Goal: Check status: Check status

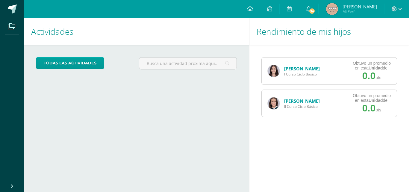
click at [286, 100] on link "[PERSON_NAME]" at bounding box center [302, 101] width 36 height 6
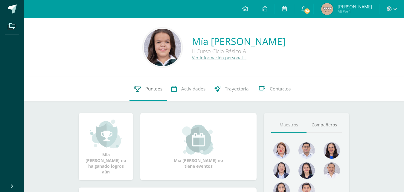
click at [156, 87] on span "Punteos" at bounding box center [153, 89] width 17 height 6
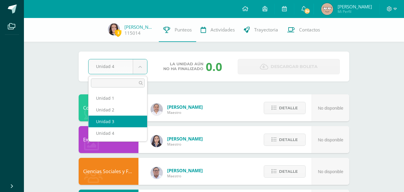
select select "Unidad 3"
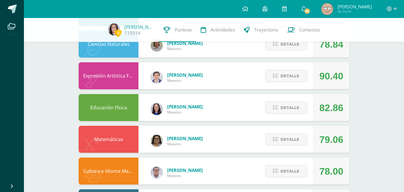
scroll to position [385, 0]
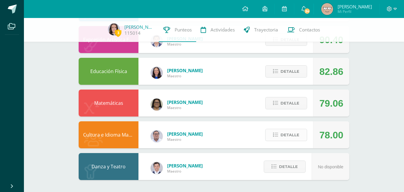
click at [299, 130] on span "Detalle" at bounding box center [290, 134] width 19 height 11
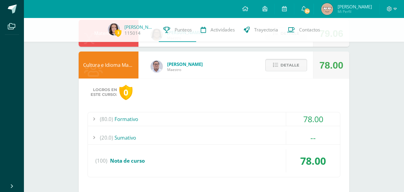
scroll to position [500, 0]
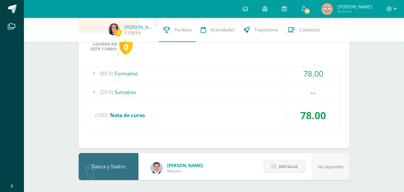
click at [250, 91] on div "(20.0) Sumativo" at bounding box center [214, 91] width 252 height 13
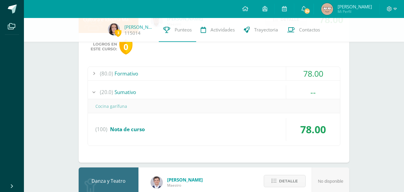
click at [250, 91] on div "(20.0) Sumativo" at bounding box center [214, 91] width 252 height 13
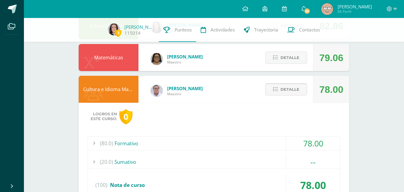
scroll to position [361, 0]
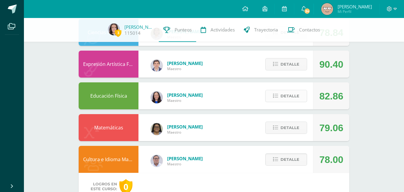
click at [283, 99] on span "Detalle" at bounding box center [290, 95] width 19 height 11
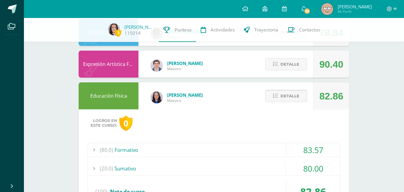
click at [283, 99] on span "Detalle" at bounding box center [290, 95] width 19 height 11
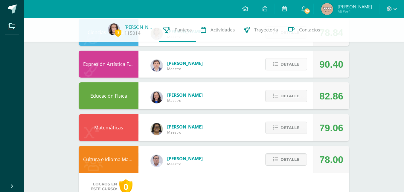
click at [272, 62] on button "Detalle" at bounding box center [286, 64] width 42 height 12
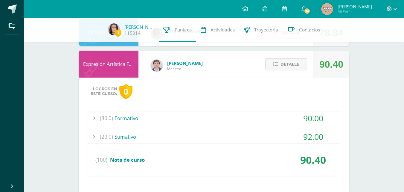
click at [272, 62] on button "Detalle" at bounding box center [286, 64] width 42 height 12
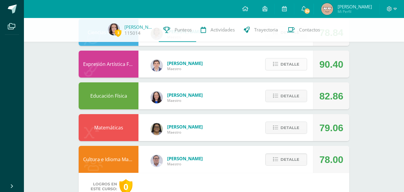
scroll to position [291, 0]
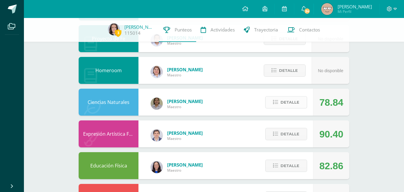
click at [282, 102] on span "Detalle" at bounding box center [290, 102] width 19 height 11
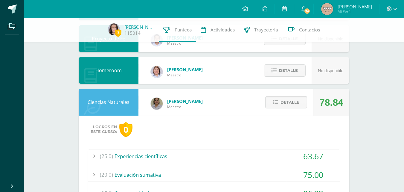
click at [282, 102] on span "Detalle" at bounding box center [290, 102] width 19 height 11
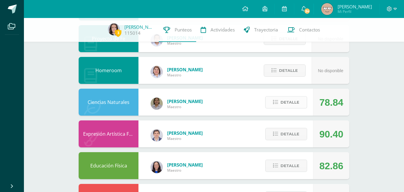
scroll to position [221, 0]
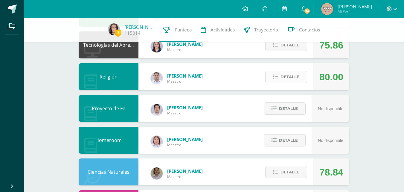
click at [281, 72] on span "Detalle" at bounding box center [290, 76] width 19 height 11
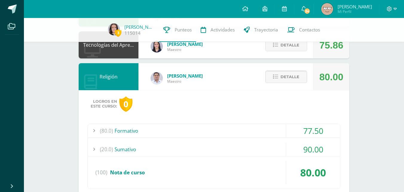
click at [281, 72] on span "Detalle" at bounding box center [290, 76] width 19 height 11
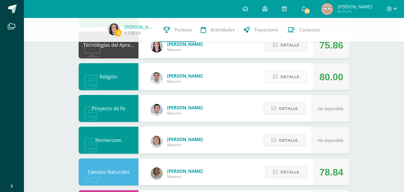
scroll to position [151, 0]
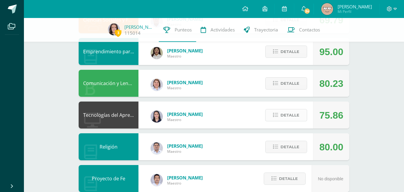
click at [281, 116] on span "Detalle" at bounding box center [290, 114] width 19 height 11
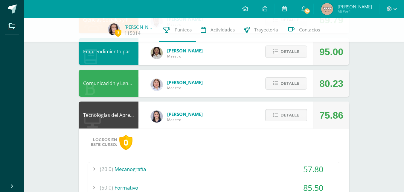
click at [281, 113] on span "Detalle" at bounding box center [290, 114] width 19 height 11
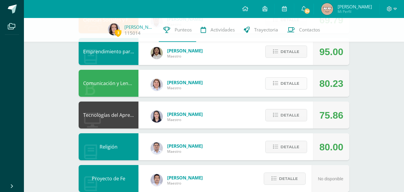
click at [281, 83] on span "Detalle" at bounding box center [290, 83] width 19 height 11
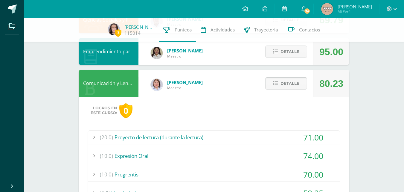
scroll to position [82, 0]
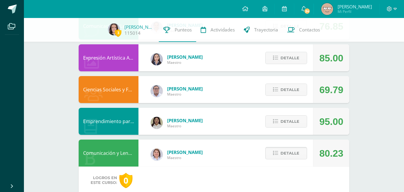
click at [280, 153] on button "Detalle" at bounding box center [286, 153] width 42 height 12
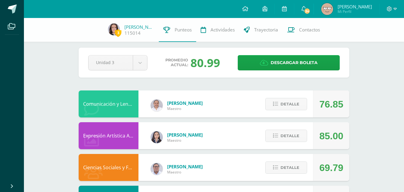
scroll to position [0, 0]
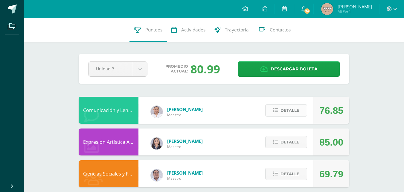
click at [281, 107] on span "Detalle" at bounding box center [290, 110] width 19 height 11
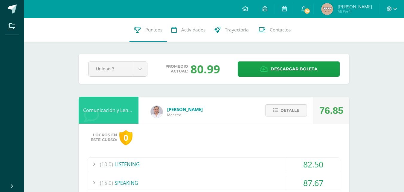
click at [281, 107] on span "Detalle" at bounding box center [290, 110] width 19 height 11
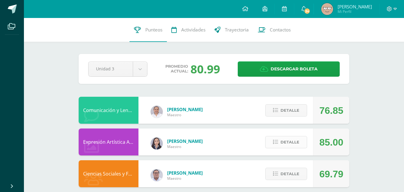
click at [283, 137] on span "Detalle" at bounding box center [290, 141] width 19 height 11
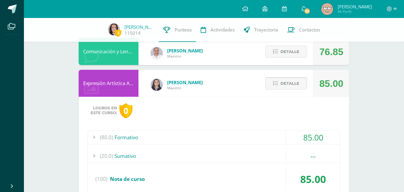
scroll to position [70, 0]
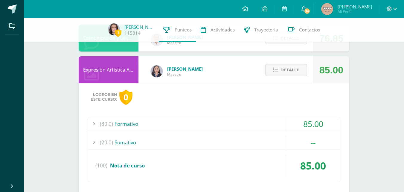
click at [281, 69] on button "Detalle" at bounding box center [286, 70] width 42 height 12
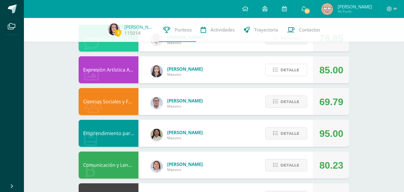
scroll to position [0, 0]
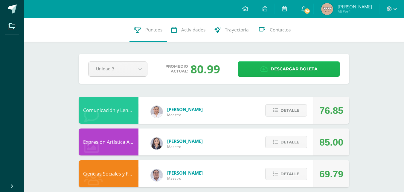
click at [273, 74] on span "Descargar boleta" at bounding box center [294, 69] width 47 height 15
